Goal: Go to known website: Access a specific website the user already knows

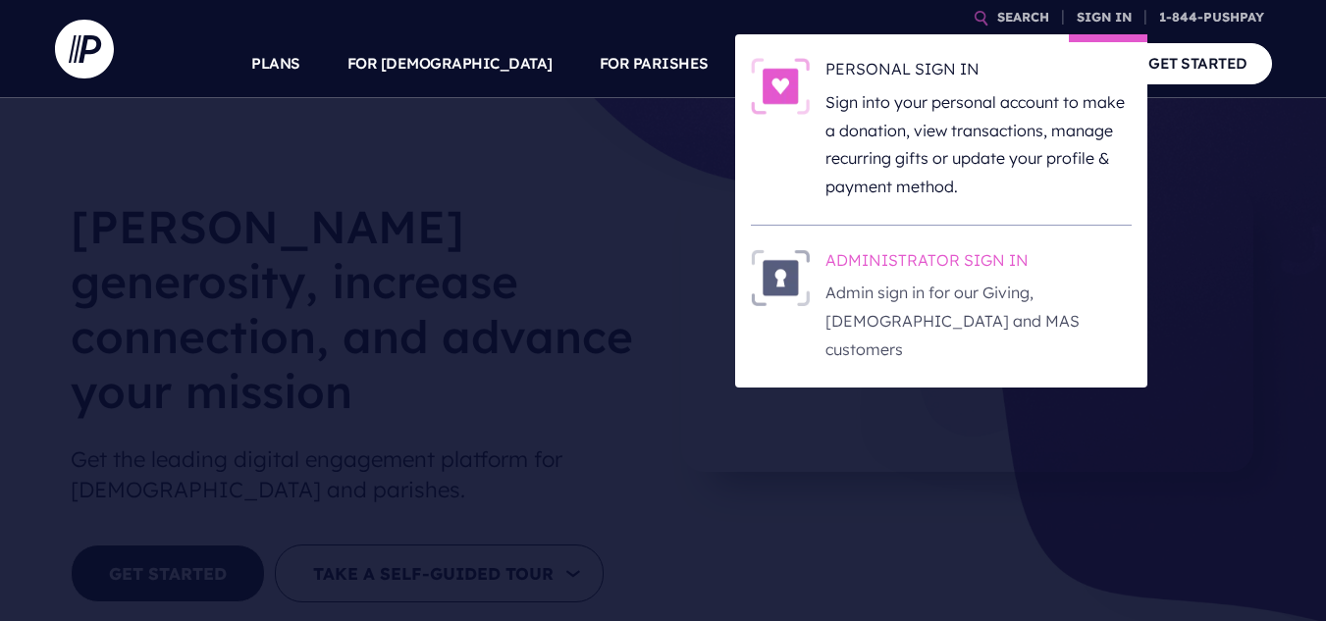
click at [994, 258] on h6 "ADMINISTRATOR SIGN IN" at bounding box center [978, 263] width 306 height 29
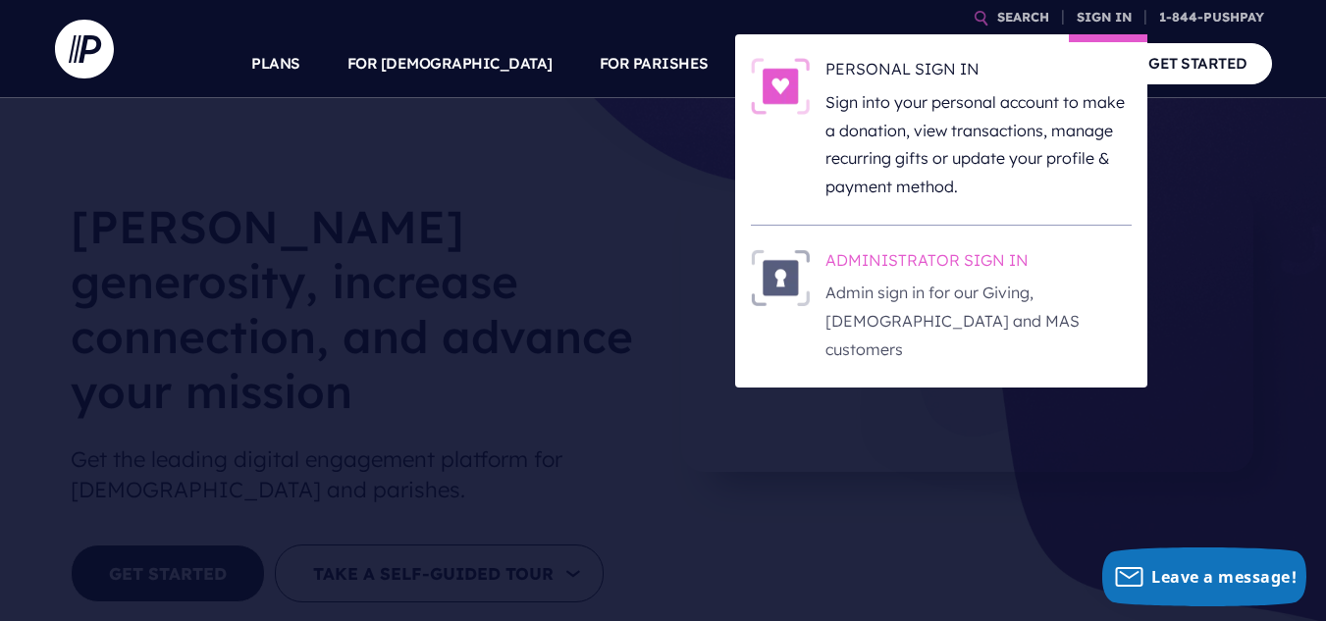
click at [966, 259] on h6 "ADMINISTRATOR SIGN IN" at bounding box center [978, 263] width 306 height 29
